Goal: Information Seeking & Learning: Learn about a topic

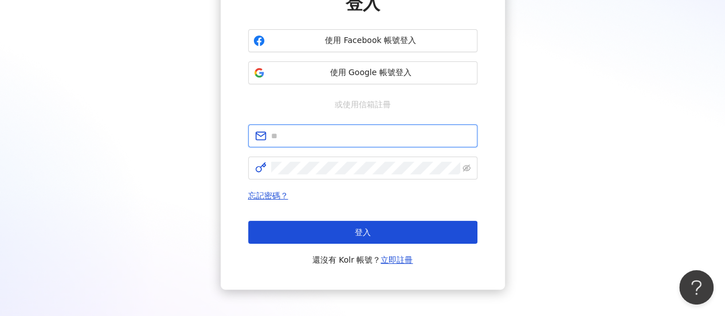
type input "**********"
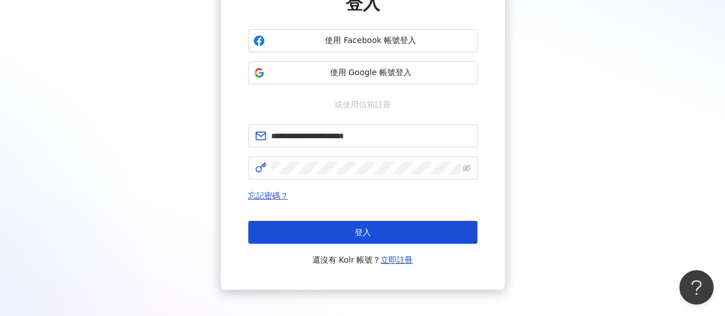
click at [355, 233] on span "登入" at bounding box center [363, 232] width 16 height 9
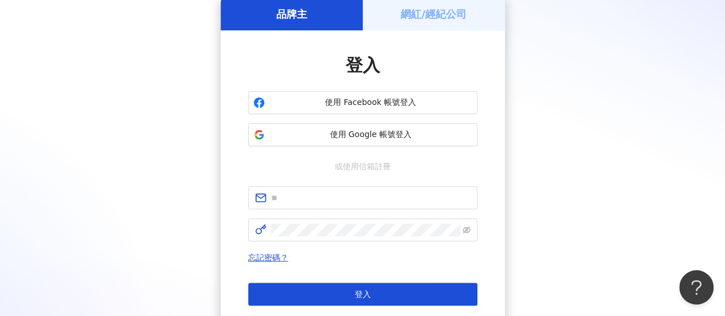
scroll to position [115, 0]
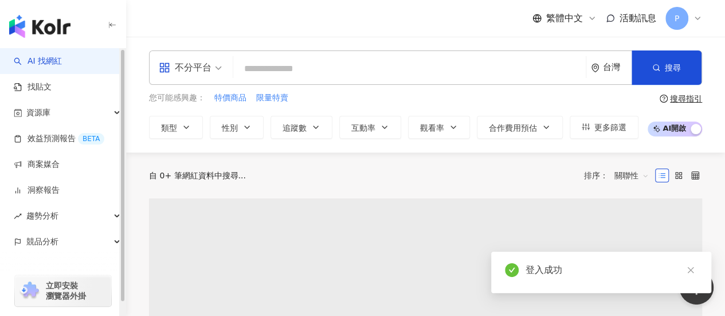
click at [279, 66] on input "search" at bounding box center [409, 69] width 343 height 22
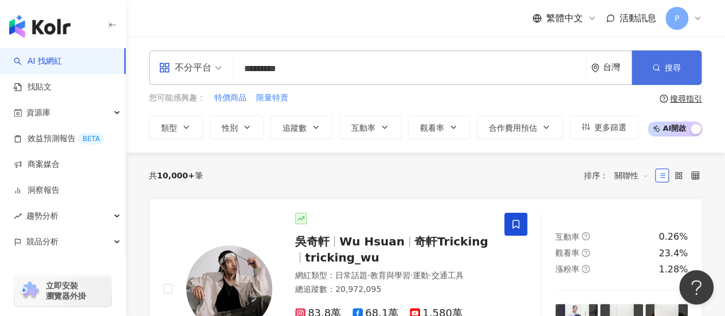
type input "*********"
click at [669, 69] on span "搜尋" at bounding box center [673, 67] width 16 height 9
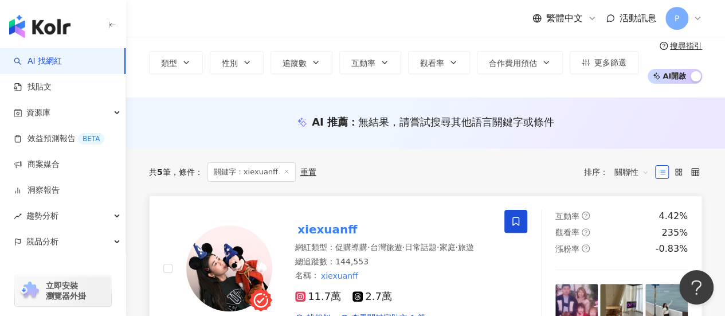
scroll to position [115, 0]
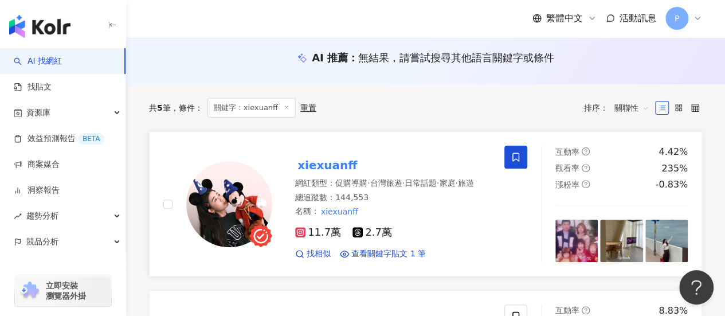
click at [344, 163] on mark "xiexuanff" at bounding box center [327, 165] width 64 height 18
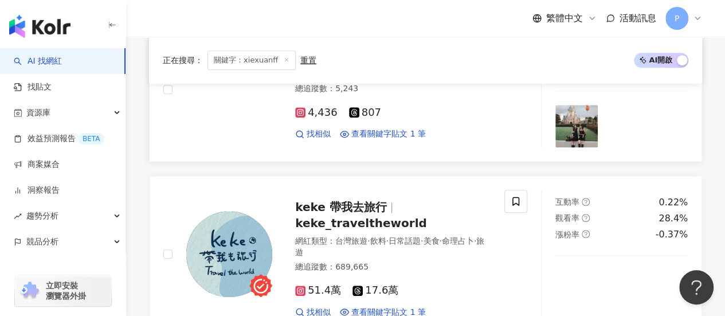
scroll to position [458, 0]
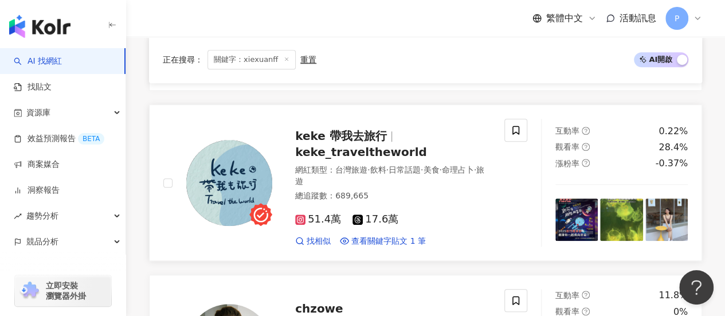
click at [324, 155] on span "keke_traveltheworld" at bounding box center [361, 152] width 132 height 14
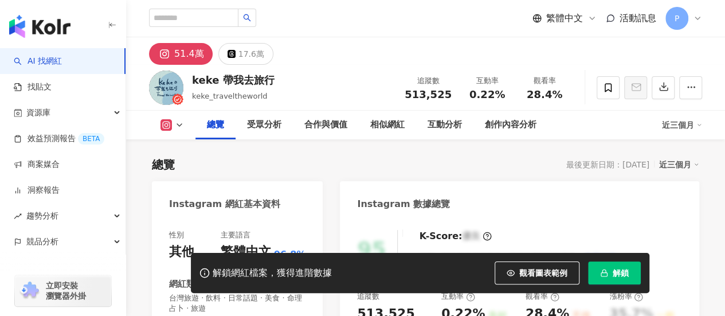
scroll to position [115, 0]
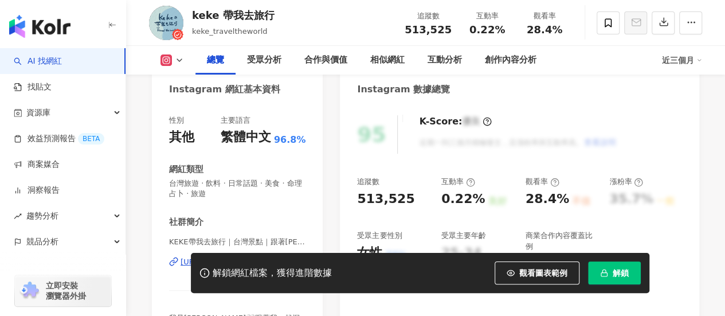
click at [183, 260] on div "解鎖網紅檔案，獲得進階數據 觀看圖表範例 解鎖" at bounding box center [362, 273] width 725 height 40
click at [185, 264] on div "解鎖網紅檔案，獲得進階數據 觀看圖表範例 解鎖" at bounding box center [362, 273] width 725 height 40
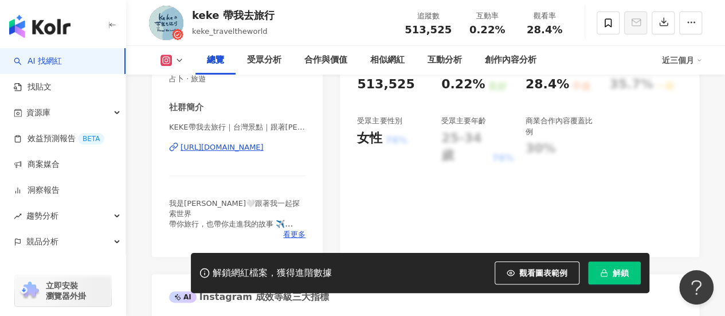
scroll to position [0, 0]
click at [206, 148] on div "[URL][DOMAIN_NAME]" at bounding box center [222, 147] width 83 height 10
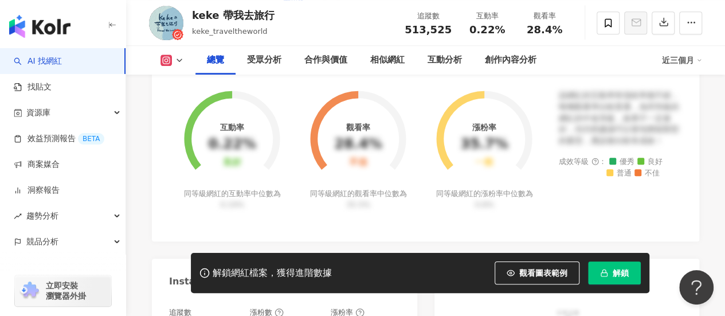
scroll to position [630, 0]
